Goal: Transaction & Acquisition: Purchase product/service

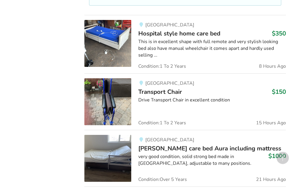
scroll to position [385, 0]
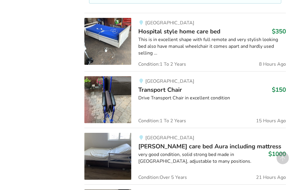
click at [253, 106] on div at bounding box center [211, 106] width 147 height 1
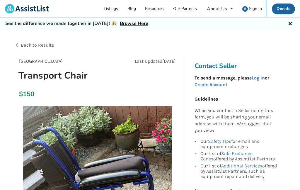
scroll to position [1, 0]
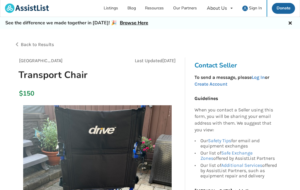
click at [24, 44] on span "Back to Results" at bounding box center [37, 45] width 33 height 6
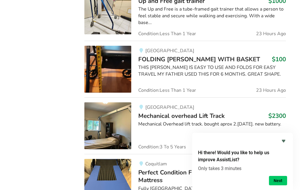
scroll to position [703, 0]
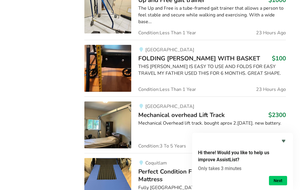
click at [282, 71] on div "THIS [PERSON_NAME] IS EASY TO USE AND FOLDS FOR EASY TRAVEL MY FATHER USED THIS…" at bounding box center [211, 69] width 147 height 13
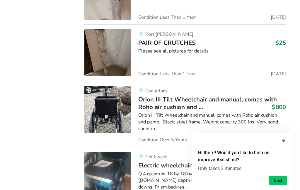
scroll to position [1005, 0]
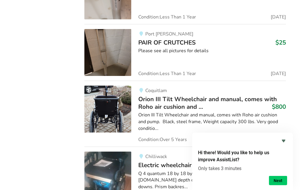
click at [283, 77] on link "Port [PERSON_NAME] PAIR OF CRUTCHES $25 Please see all pictures for details Con…" at bounding box center [184, 52] width 201 height 57
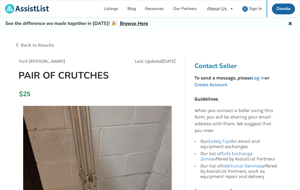
click at [16, 48] on div "Back to Results" at bounding box center [82, 45] width 136 height 16
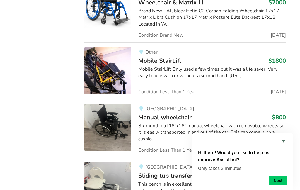
scroll to position [1763, 0]
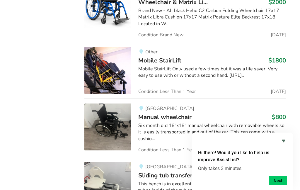
click at [286, 144] on icon "Hide survey" at bounding box center [283, 140] width 7 height 7
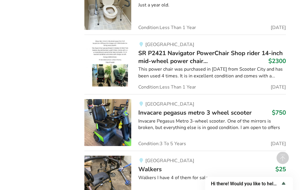
scroll to position [3587, 0]
click at [118, 155] on img at bounding box center [107, 178] width 47 height 47
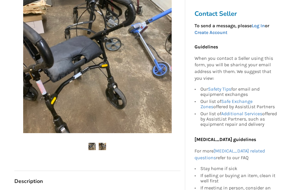
scroll to position [121, 0]
